Goal: Task Accomplishment & Management: Use online tool/utility

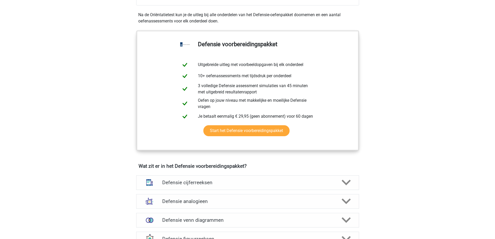
scroll to position [130, 0]
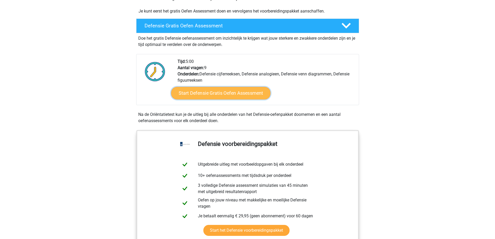
click at [195, 93] on link "Start Defensie Gratis Oefen Assessment" at bounding box center [221, 93] width 100 height 13
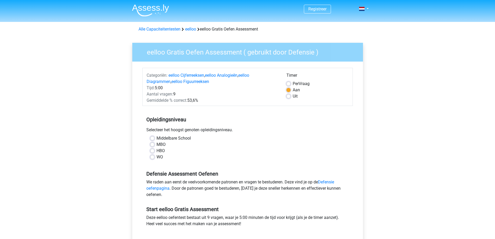
click at [157, 138] on label "Middelbare School" at bounding box center [174, 138] width 34 height 6
click at [154, 138] on input "Middelbare School" at bounding box center [152, 137] width 4 height 5
radio input "true"
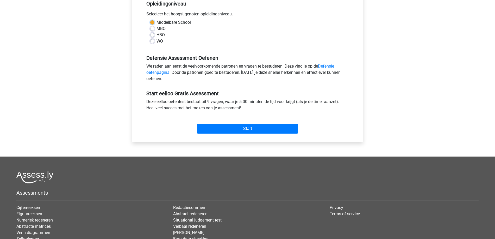
scroll to position [130, 0]
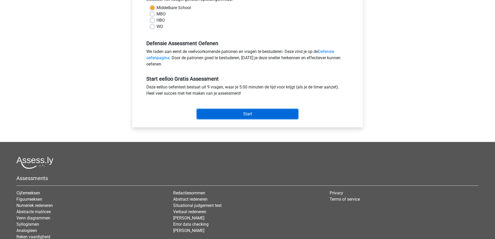
click at [239, 115] on input "Start" at bounding box center [247, 114] width 101 height 10
